Goal: Information Seeking & Learning: Learn about a topic

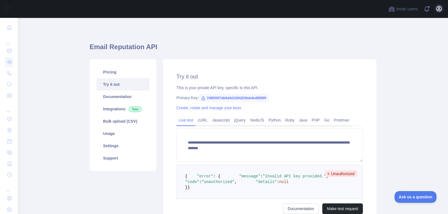
click at [441, 11] on icon "button" at bounding box center [438, 8] width 7 height 7
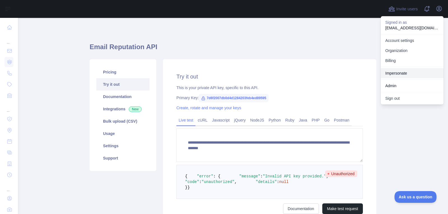
click at [396, 72] on link "Impersonate" at bounding box center [412, 73] width 63 height 10
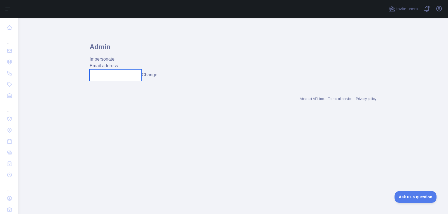
click at [118, 74] on input "text" at bounding box center [116, 75] width 52 height 12
paste input "**********"
type input "**********"
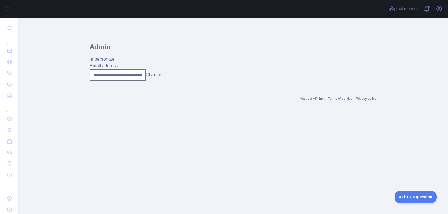
click at [158, 76] on button "Change" at bounding box center [153, 75] width 16 height 7
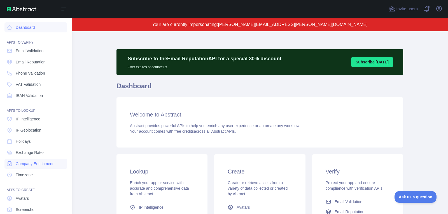
click at [20, 164] on span "Company Enrichment" at bounding box center [35, 164] width 38 height 6
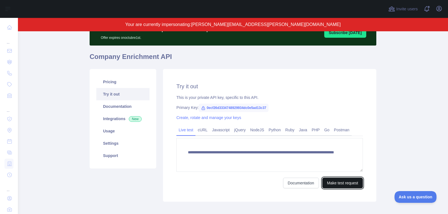
click at [332, 181] on button "Make test request" at bounding box center [342, 183] width 41 height 11
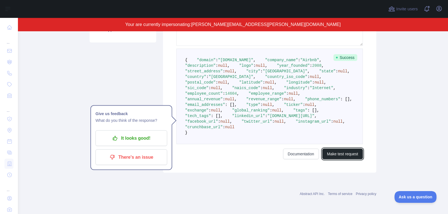
scroll to position [206, 0]
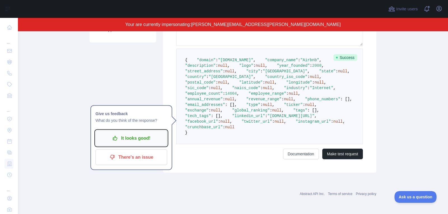
click at [124, 134] on p "It looks good!" at bounding box center [131, 139] width 63 height 10
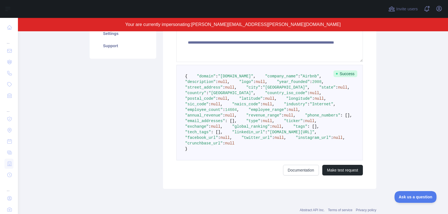
scroll to position [141, 0]
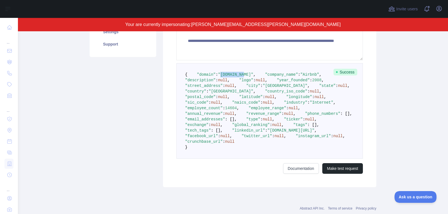
drag, startPoint x: 220, startPoint y: 81, endPoint x: 244, endPoint y: 80, distance: 23.5
click at [244, 77] on span ""[DOMAIN_NAME]"" at bounding box center [235, 74] width 35 height 4
click at [439, 8] on icon "button" at bounding box center [438, 8] width 5 height 5
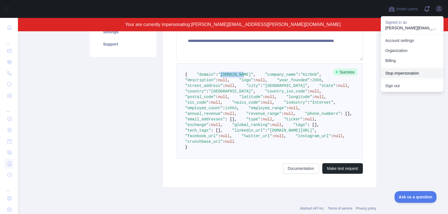
click at [405, 74] on button "Stop impersonation" at bounding box center [412, 73] width 63 height 10
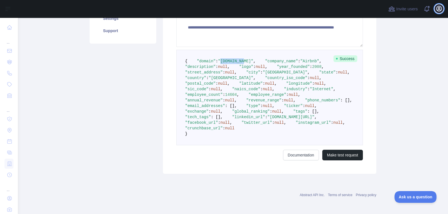
type textarea "**********"
click at [441, 7] on icon "button" at bounding box center [438, 8] width 7 height 7
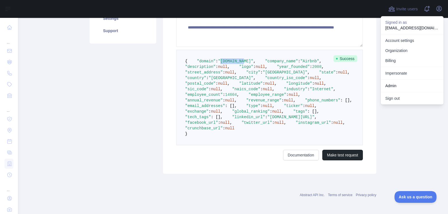
scroll to position [115, 0]
click at [404, 74] on link "Impersonate" at bounding box center [412, 73] width 63 height 10
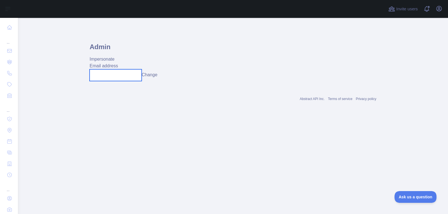
click at [111, 76] on input "text" at bounding box center [116, 75] width 52 height 12
paste input "**********"
click at [154, 75] on button "Change" at bounding box center [153, 75] width 16 height 7
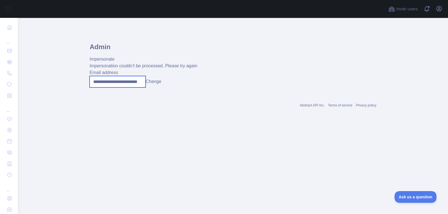
drag, startPoint x: 92, startPoint y: 84, endPoint x: 87, endPoint y: 84, distance: 5.0
click at [87, 84] on main "**********" at bounding box center [233, 116] width 430 height 196
type input "**********"
click at [157, 83] on button "Change" at bounding box center [153, 81] width 16 height 7
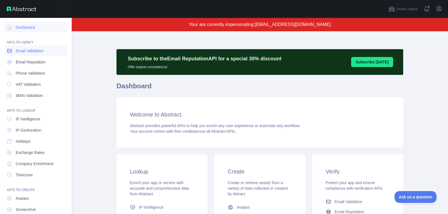
click at [27, 54] on link "Email Validation" at bounding box center [35, 51] width 63 height 10
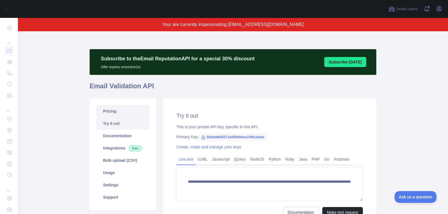
click at [113, 114] on link "Pricing" at bounding box center [122, 111] width 53 height 12
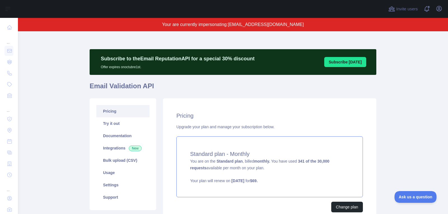
click at [274, 169] on div "Standard plan - Monthly You are on the Standard plan , billed monthly. You have…" at bounding box center [269, 167] width 186 height 61
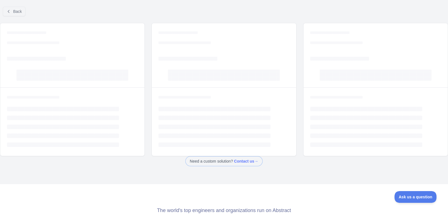
scroll to position [0, 0]
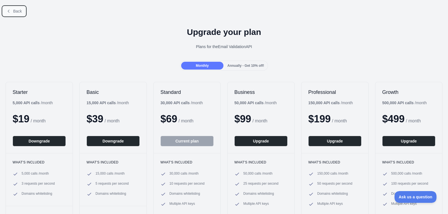
click at [17, 12] on span "Back" at bounding box center [17, 11] width 9 height 4
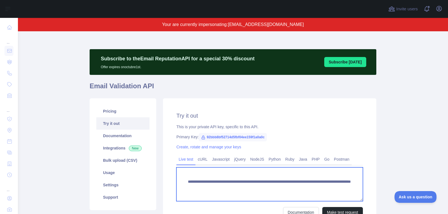
click at [228, 187] on textarea "**********" at bounding box center [269, 185] width 186 height 34
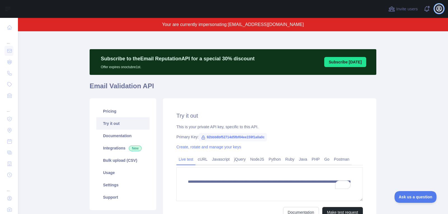
click at [437, 8] on icon "button" at bounding box center [438, 8] width 7 height 7
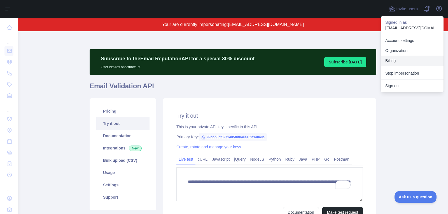
click at [399, 58] on button "Billing" at bounding box center [412, 61] width 63 height 10
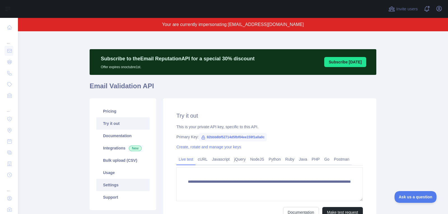
click at [121, 184] on link "Settings" at bounding box center [122, 185] width 53 height 12
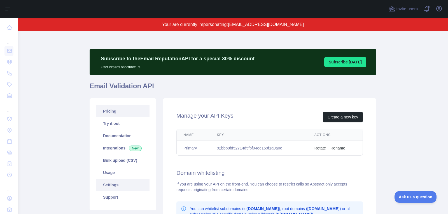
click at [129, 111] on link "Pricing" at bounding box center [122, 111] width 53 height 12
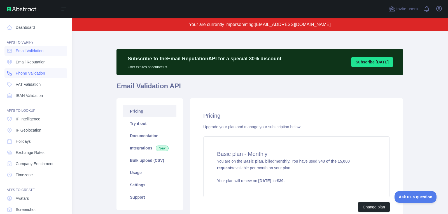
click at [36, 76] on span "Phone Validation" at bounding box center [30, 74] width 29 height 6
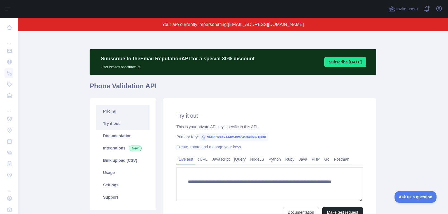
click at [129, 109] on link "Pricing" at bounding box center [122, 111] width 53 height 12
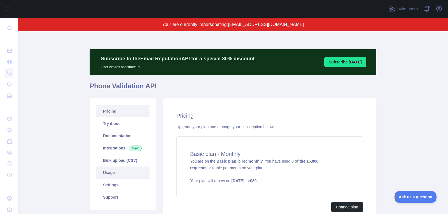
drag, startPoint x: 125, startPoint y: 173, endPoint x: 135, endPoint y: 171, distance: 10.3
click at [125, 173] on link "Usage" at bounding box center [122, 173] width 53 height 12
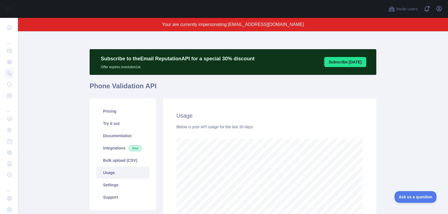
scroll to position [183, 430]
click at [122, 112] on link "Pricing" at bounding box center [122, 111] width 53 height 12
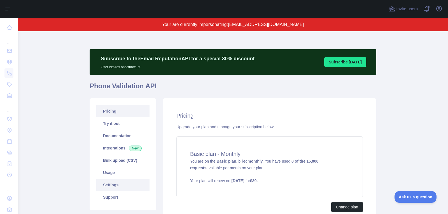
click at [123, 183] on link "Settings" at bounding box center [122, 185] width 53 height 12
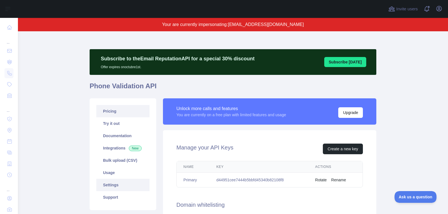
click at [111, 114] on link "Pricing" at bounding box center [122, 111] width 53 height 12
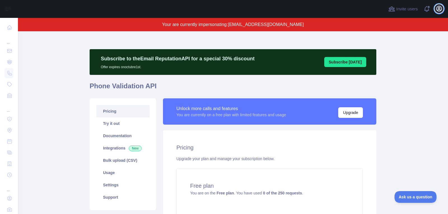
click at [439, 10] on icon "button" at bounding box center [438, 8] width 5 height 5
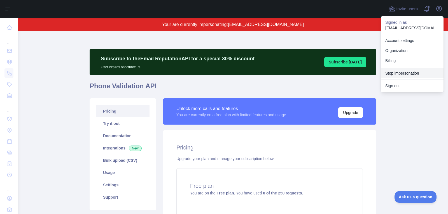
click at [401, 71] on button "Stop impersonation" at bounding box center [412, 73] width 63 height 10
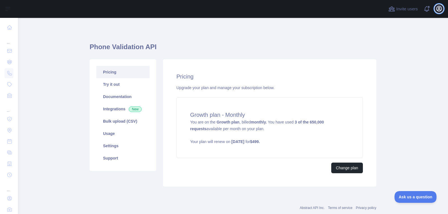
click at [438, 4] on button "Open user menu" at bounding box center [438, 8] width 9 height 9
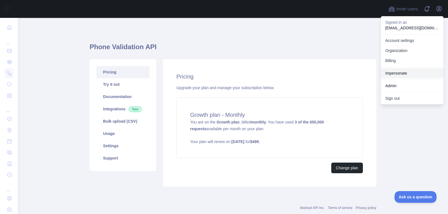
click at [407, 76] on link "Impersonate" at bounding box center [412, 73] width 63 height 10
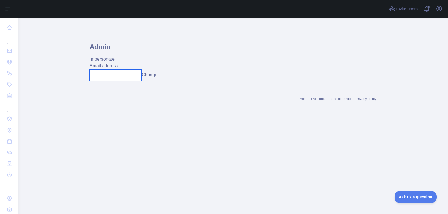
drag, startPoint x: 108, startPoint y: 72, endPoint x: 127, endPoint y: 76, distance: 19.8
click at [108, 72] on input "text" at bounding box center [116, 75] width 52 height 12
paste input "**********"
type input "**********"
click at [157, 75] on button "Change" at bounding box center [150, 75] width 16 height 7
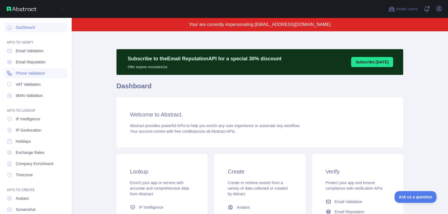
click at [30, 73] on span "Phone Validation" at bounding box center [30, 74] width 29 height 6
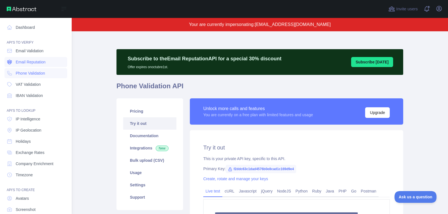
click at [29, 60] on span "Email Reputation" at bounding box center [31, 62] width 30 height 6
click at [32, 48] on span "Email Validation" at bounding box center [30, 51] width 28 height 6
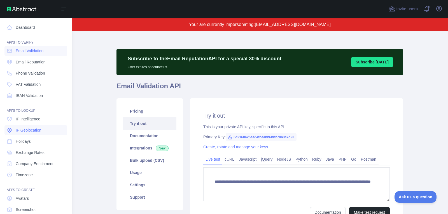
click at [25, 133] on link "IP Geolocation" at bounding box center [35, 130] width 63 height 10
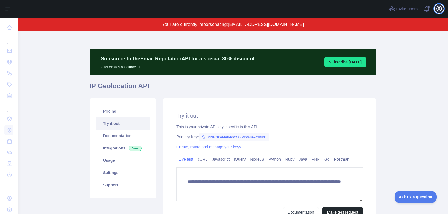
click at [437, 9] on icon "button" at bounding box center [438, 8] width 7 height 7
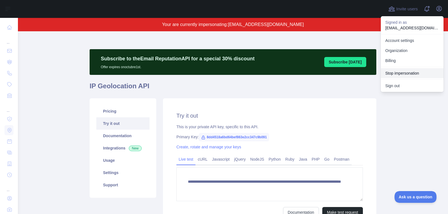
click at [392, 77] on button "Stop impersonation" at bounding box center [412, 73] width 63 height 10
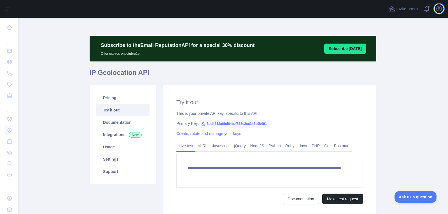
type textarea "**********"
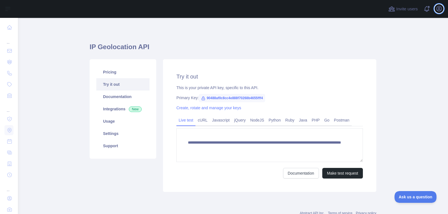
drag, startPoint x: 436, startPoint y: 8, endPoint x: 435, endPoint y: 14, distance: 6.0
click at [435, 9] on icon "button" at bounding box center [438, 8] width 7 height 7
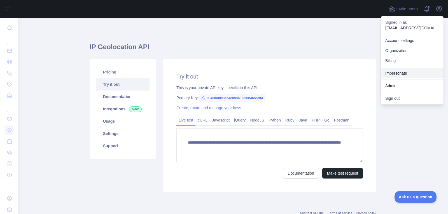
click at [405, 71] on link "Impersonate" at bounding box center [412, 73] width 63 height 10
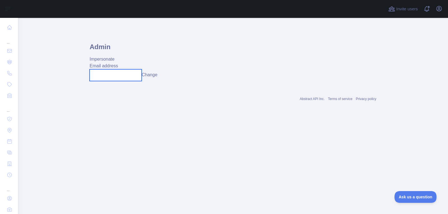
click at [100, 77] on input "text" at bounding box center [116, 75] width 52 height 12
paste input "**********"
type input "**********"
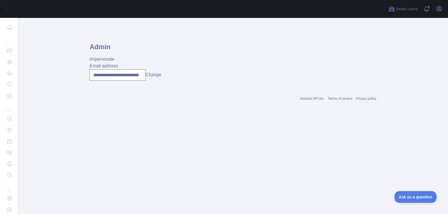
click at [154, 76] on button "Change" at bounding box center [153, 75] width 16 height 7
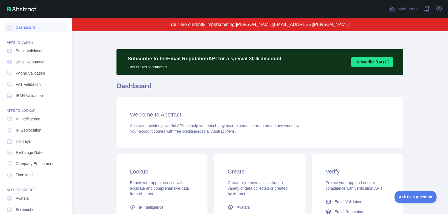
click at [29, 57] on nav "Dashboard API'S TO VERIFY Email Validation Email Reputation Phone Validation VA…" at bounding box center [35, 127] width 63 height 219
click at [32, 51] on span "Email Validation" at bounding box center [30, 51] width 28 height 6
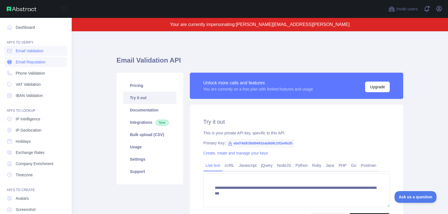
click at [32, 64] on span "Email Reputation" at bounding box center [31, 62] width 30 height 6
click at [28, 27] on link "Dashboard" at bounding box center [35, 27] width 63 height 10
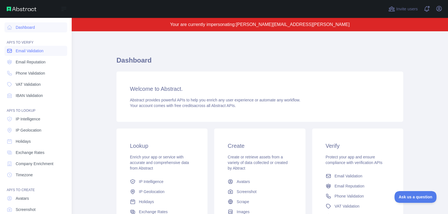
click at [29, 50] on span "Email Validation" at bounding box center [30, 51] width 28 height 6
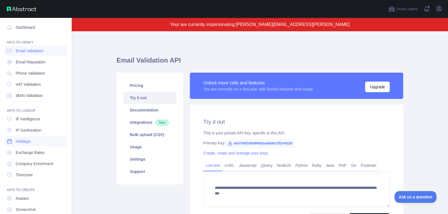
click at [24, 143] on span "Holidays" at bounding box center [23, 142] width 15 height 6
